Goal: Use online tool/utility

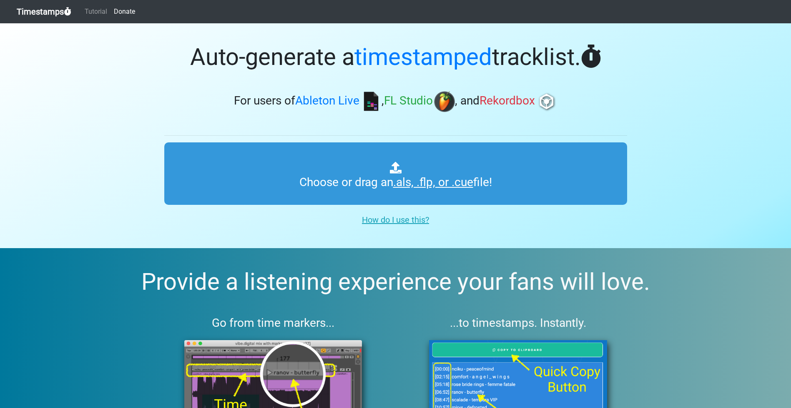
type input "C:\fakepath\Eternal Dawn 101.als"
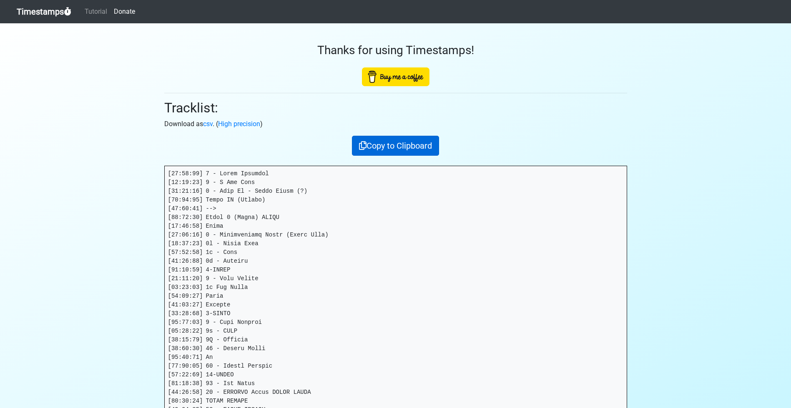
click at [404, 145] on button "Copy to Clipboard" at bounding box center [395, 146] width 87 height 20
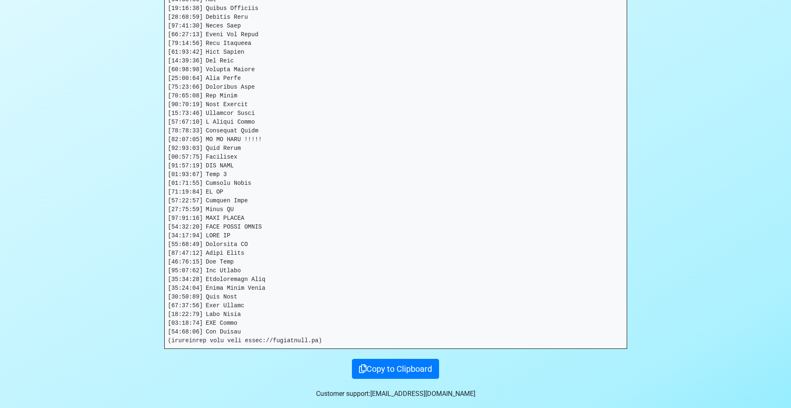
scroll to position [33, 0]
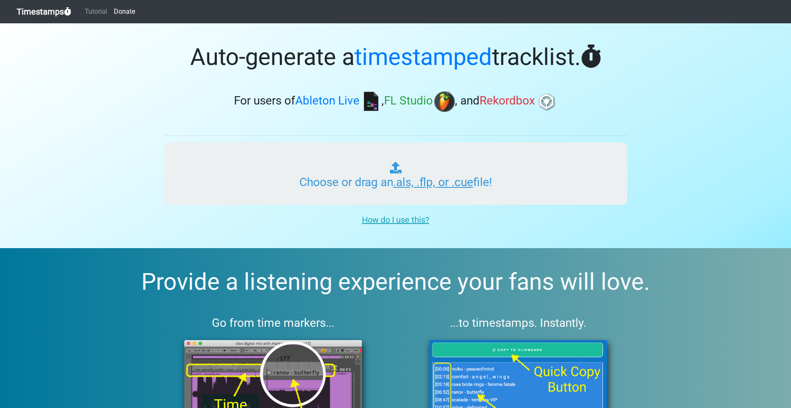
click at [403, 189] on input "Choose or drag an .als, .flp, or .cue file!" at bounding box center [395, 174] width 463 height 63
type input "C:\fakepath\Eternal [PERSON_NAME] 101.als"
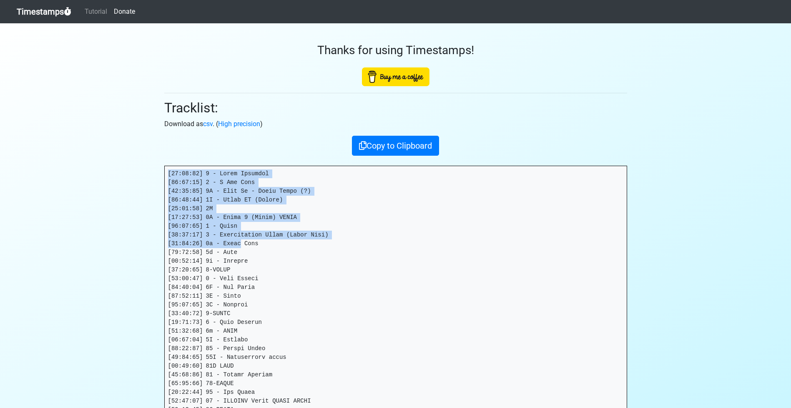
drag, startPoint x: 169, startPoint y: 174, endPoint x: 246, endPoint y: 250, distance: 108.5
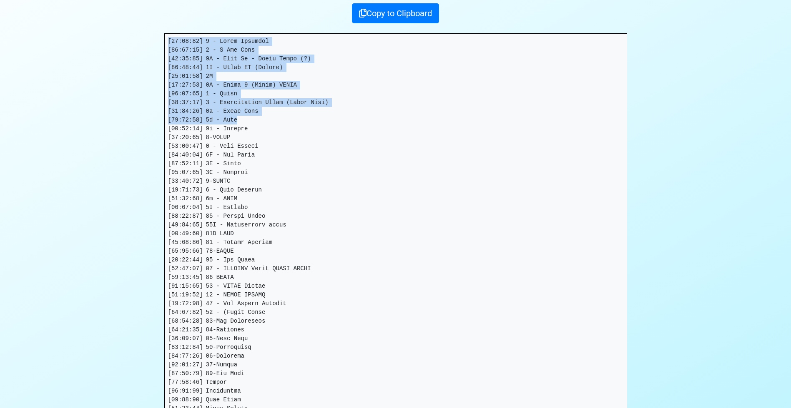
scroll to position [203, 0]
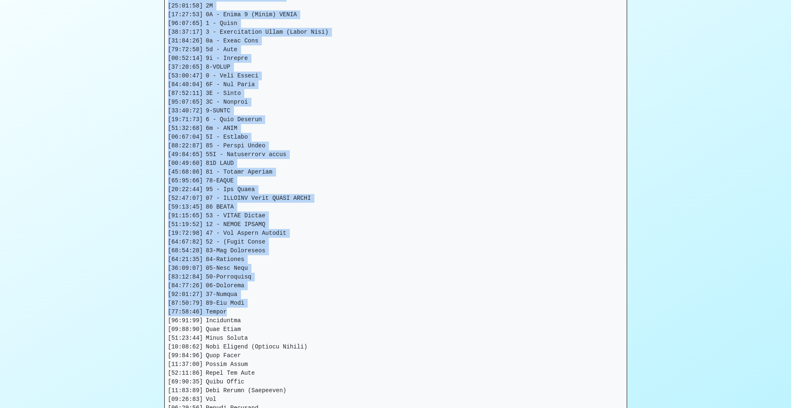
click at [268, 311] on pre at bounding box center [396, 356] width 462 height 786
copy pre "[00:00:00] 1 - Intro Sequence [00:09:56] 2 - A New Dawn [00:15:57] 3A - Wake Up…"
